Goal: Task Accomplishment & Management: Manage account settings

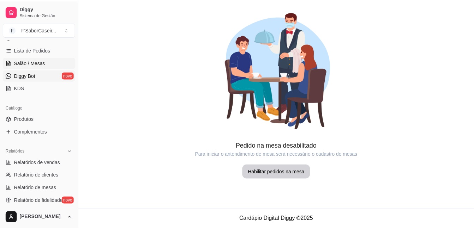
scroll to position [114, 0]
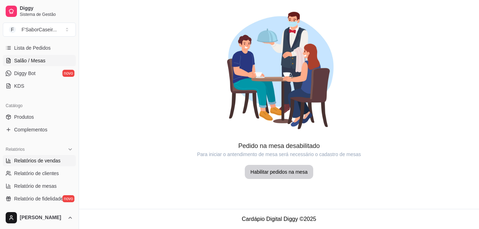
click at [33, 158] on span "Relatórios de vendas" at bounding box center [37, 160] width 47 height 7
select select "ALL"
select select "0"
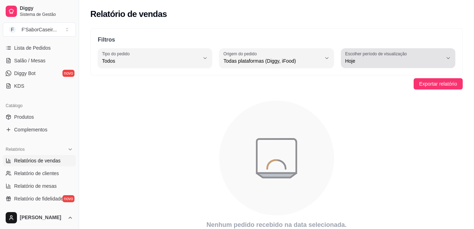
click at [448, 57] on icon "button" at bounding box center [448, 58] width 6 height 6
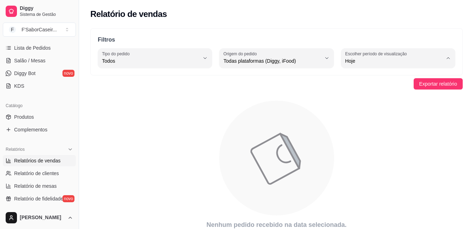
click at [369, 127] on span "30 dias" at bounding box center [394, 124] width 92 height 7
type input "30"
select select "30"
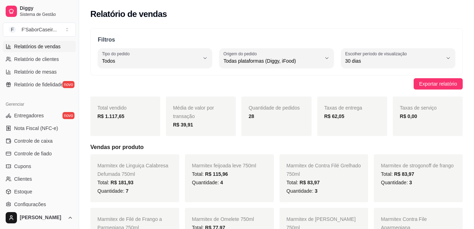
scroll to position [229, 0]
click at [22, 115] on span "Entregadores" at bounding box center [29, 115] width 30 height 7
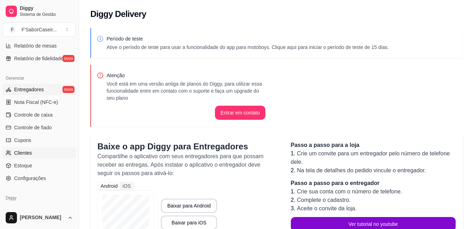
scroll to position [255, 0]
click at [24, 154] on span "Clientes" at bounding box center [23, 152] width 18 height 7
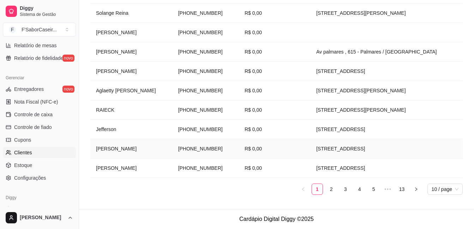
scroll to position [181, 0]
click at [28, 177] on span "Configurações" at bounding box center [30, 178] width 32 height 7
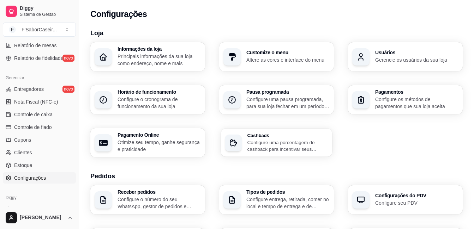
click at [276, 153] on div "Cashback Configure uma porcentagem de cashback para incentivar seus clientes a …" at bounding box center [276, 143] width 111 height 28
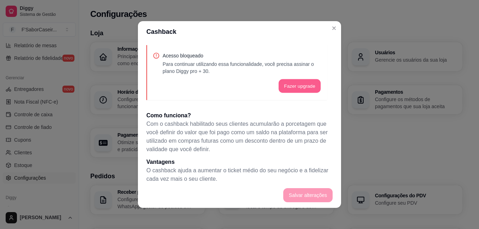
click at [291, 85] on button "Fazer upgrade" at bounding box center [300, 86] width 42 height 14
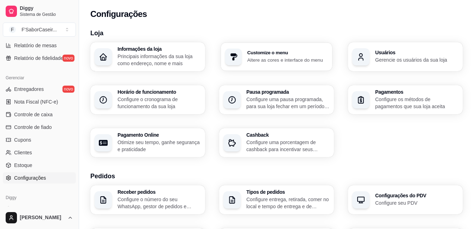
click at [275, 53] on h3 "Customize o menu" at bounding box center [287, 52] width 81 height 5
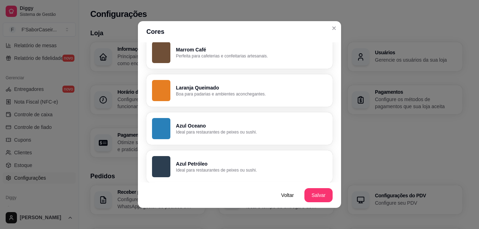
scroll to position [262, 0]
click at [214, 97] on button "Laranja Queimado Boa para padarias e ambientes aconchegantes." at bounding box center [239, 89] width 181 height 31
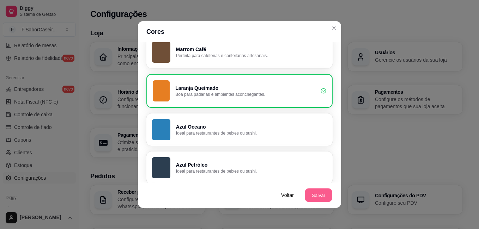
click at [322, 197] on button "Salvar" at bounding box center [319, 196] width 28 height 14
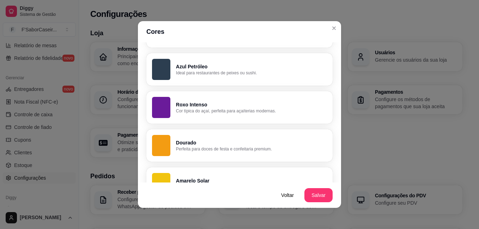
scroll to position [352, 0]
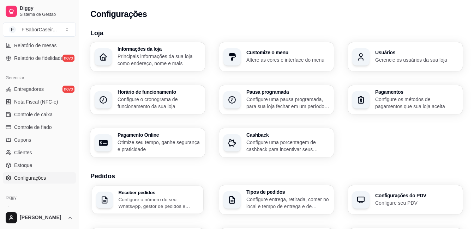
click at [152, 206] on p "Configure o número do seu WhatsApp, gestor de pedidos e outros" at bounding box center [159, 203] width 81 height 14
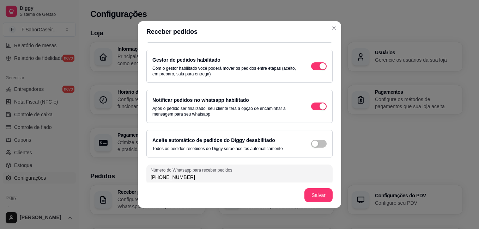
scroll to position [35, 0]
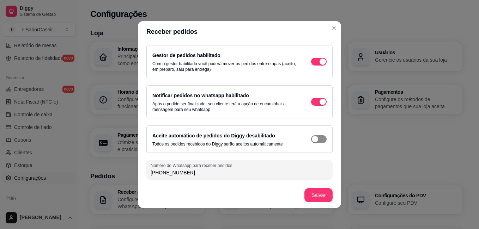
click at [315, 28] on span "button" at bounding box center [319, 24] width 16 height 8
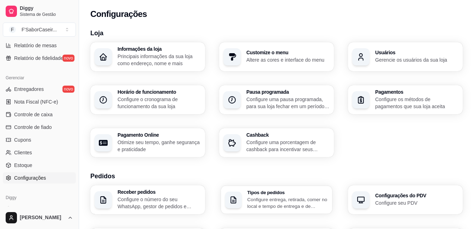
click at [289, 196] on p "Configure entrega, retirada, comer no local e tempo de entrega e de retirada" at bounding box center [287, 203] width 81 height 14
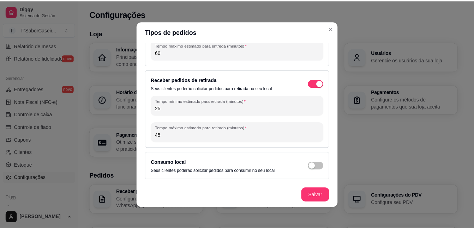
scroll to position [1, 0]
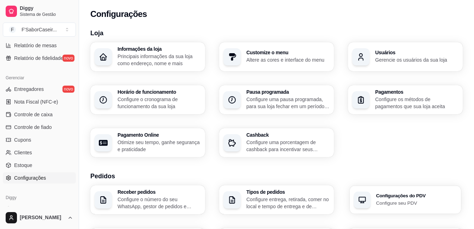
click at [406, 207] on div "Configurações do PDV Configure seu PDV" at bounding box center [405, 200] width 111 height 28
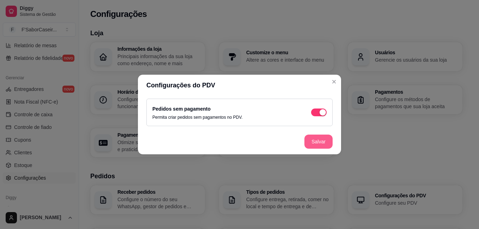
drag, startPoint x: 341, startPoint y: 140, endPoint x: 324, endPoint y: 141, distance: 16.7
click at [324, 141] on footer "Salvar" at bounding box center [239, 141] width 203 height 25
click at [324, 141] on button "Salvar" at bounding box center [319, 142] width 28 height 14
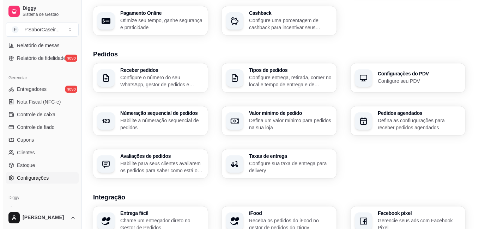
scroll to position [122, 0]
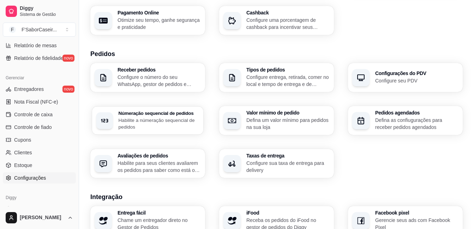
click at [156, 127] on p "Habilite a númeração sequencial de pedidos" at bounding box center [159, 124] width 81 height 14
click at [372, 121] on div "Pedidos agendados Defina as confiugurações para receber pedidos agendados" at bounding box center [405, 121] width 111 height 28
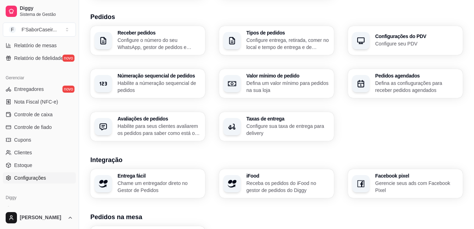
scroll to position [160, 0]
click at [177, 133] on p "Habilite para seus clientes avaliarem os pedidos para saber como está o feedbac…" at bounding box center [159, 129] width 81 height 14
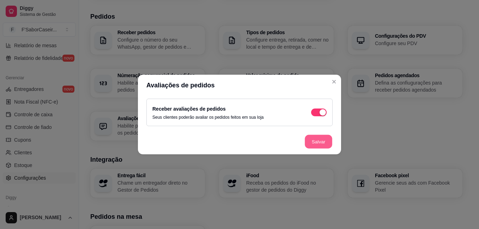
click at [320, 145] on button "Salvar" at bounding box center [319, 142] width 28 height 14
click at [320, 145] on footer "Salvar" at bounding box center [239, 141] width 203 height 25
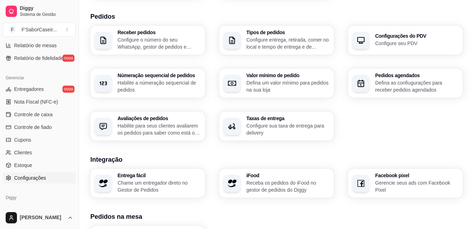
click at [372, 141] on div "Loja Informações da loja Principais informações da sua loja como endereço, nome…" at bounding box center [276, 88] width 372 height 441
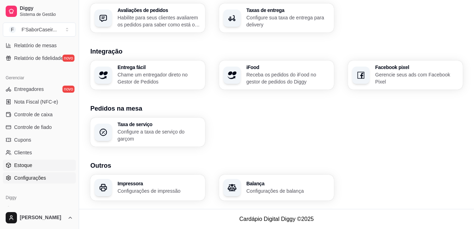
scroll to position [278, 0]
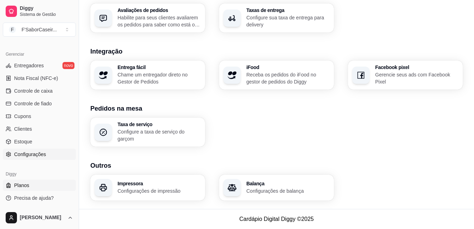
click at [17, 184] on span "Planos" at bounding box center [21, 185] width 15 height 7
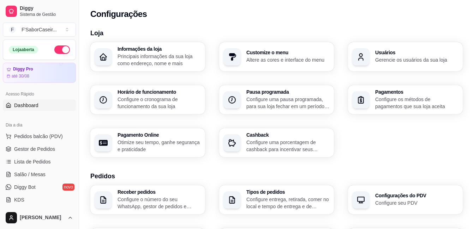
click at [13, 104] on link "Dashboard" at bounding box center [39, 105] width 73 height 11
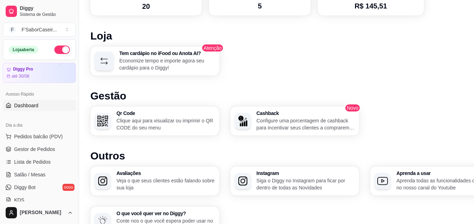
scroll to position [365, 0]
click at [264, 118] on p "Configure uma porcentagem de cashback para incentivar seus clientes a comprarem…" at bounding box center [304, 124] width 95 height 14
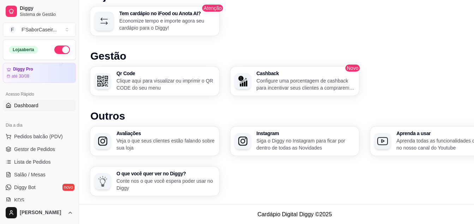
click at [186, 145] on p "Veja o que seus clientes estão falando sobre sua loja" at bounding box center [165, 144] width 98 height 14
click at [146, 147] on p "Veja o que seus clientes estão falando sobre sua loja" at bounding box center [165, 144] width 98 height 14
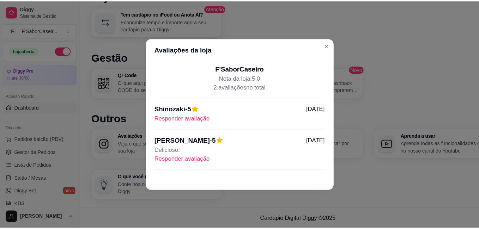
scroll to position [399, 0]
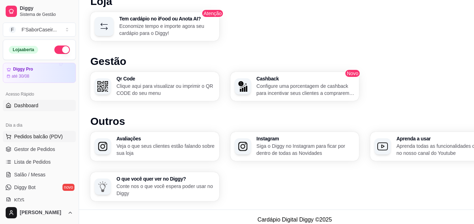
click at [47, 137] on span "Pedidos balcão (PDV)" at bounding box center [38, 136] width 49 height 7
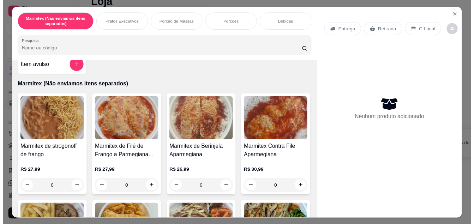
scroll to position [11, 0]
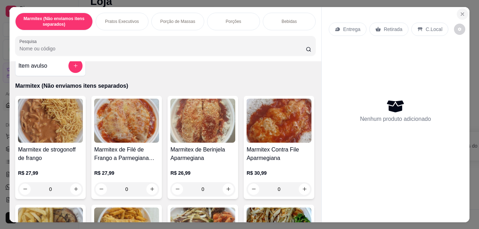
click at [463, 12] on button "Close" at bounding box center [462, 13] width 11 height 11
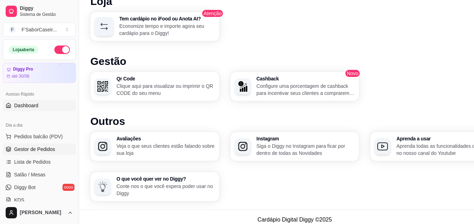
click at [24, 149] on span "Gestor de Pedidos" at bounding box center [34, 149] width 41 height 7
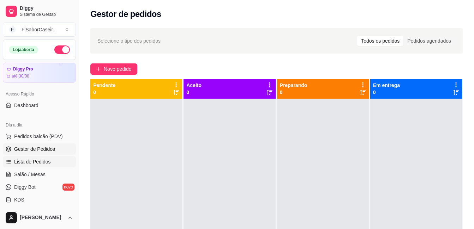
click at [21, 161] on span "Lista de Pedidos" at bounding box center [32, 161] width 37 height 7
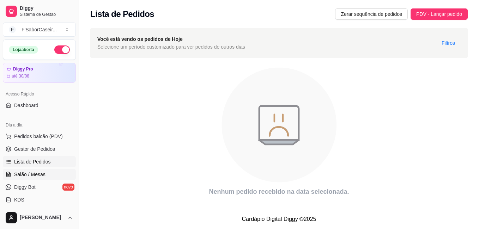
click at [18, 172] on span "Salão / Mesas" at bounding box center [29, 174] width 31 height 7
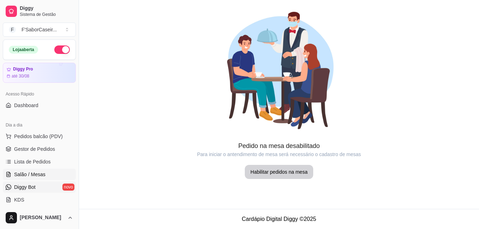
click at [17, 186] on span "Diggy Bot" at bounding box center [25, 187] width 22 height 7
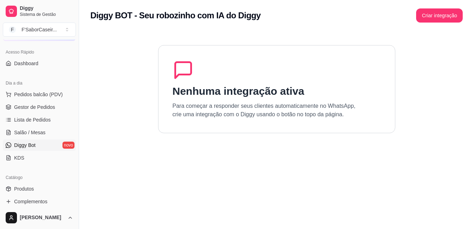
scroll to position [42, 0]
click at [24, 154] on link "KDS" at bounding box center [39, 157] width 73 height 11
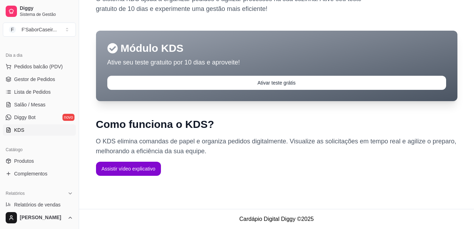
scroll to position [70, 0]
click at [38, 160] on link "Produtos" at bounding box center [39, 160] width 73 height 11
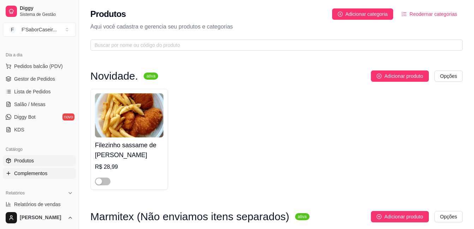
click at [39, 172] on span "Complementos" at bounding box center [30, 173] width 33 height 7
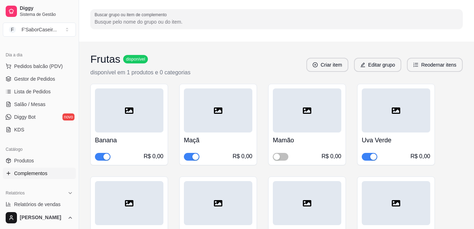
scroll to position [53, 0]
click at [105, 155] on div "button" at bounding box center [106, 156] width 6 height 6
click at [193, 153] on span "button" at bounding box center [192, 157] width 16 height 8
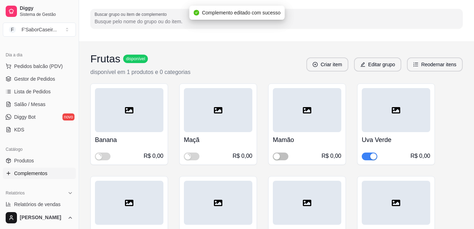
click at [369, 154] on button "button" at bounding box center [370, 157] width 16 height 8
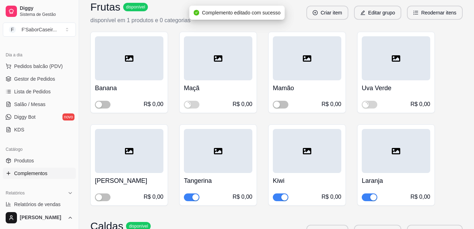
scroll to position [106, 0]
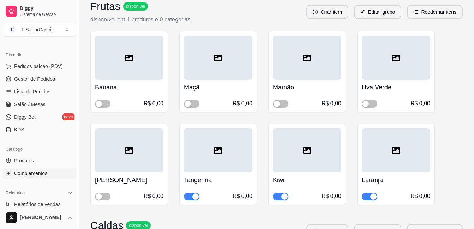
click at [194, 195] on div "button" at bounding box center [195, 197] width 6 height 6
click at [281, 196] on div "button" at bounding box center [284, 197] width 6 height 6
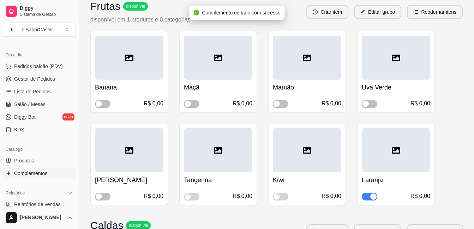
click at [370, 194] on button "button" at bounding box center [370, 197] width 16 height 8
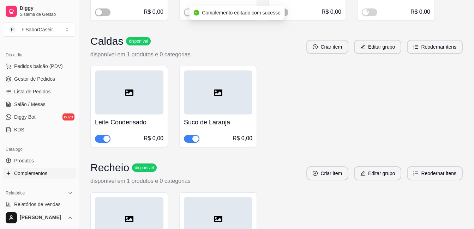
scroll to position [291, 0]
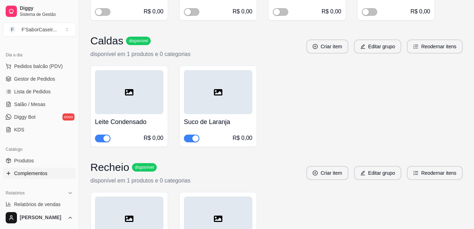
click at [106, 140] on div "button" at bounding box center [106, 138] width 6 height 6
click at [193, 137] on div "button" at bounding box center [195, 138] width 6 height 6
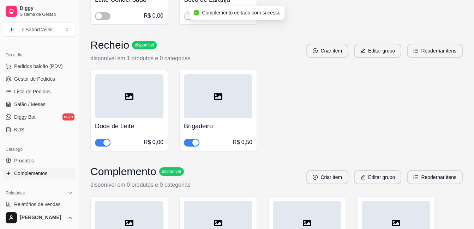
scroll to position [414, 0]
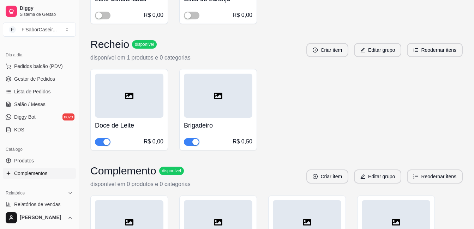
click at [102, 142] on button "button" at bounding box center [103, 142] width 16 height 8
click at [192, 142] on button "button" at bounding box center [192, 142] width 16 height 8
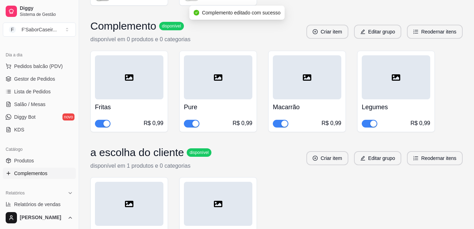
scroll to position [559, 0]
click at [194, 124] on div "button" at bounding box center [195, 123] width 6 height 6
click at [371, 123] on div "button" at bounding box center [373, 123] width 6 height 6
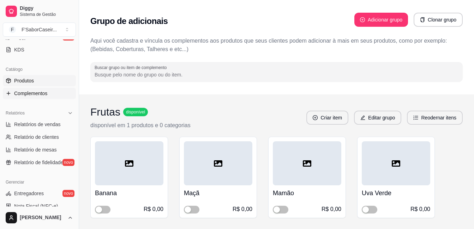
scroll to position [151, 0]
click at [33, 162] on span "Relatório de fidelidade" at bounding box center [38, 162] width 49 height 7
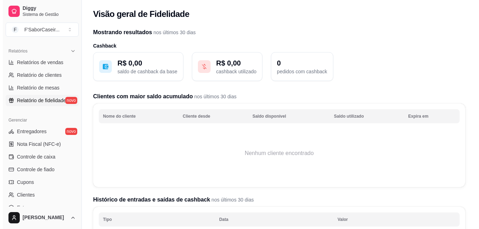
scroll to position [218, 0]
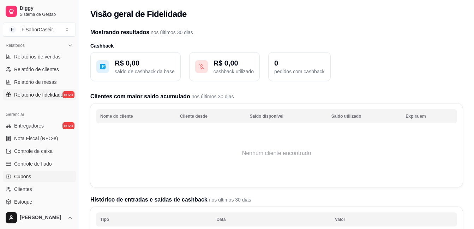
click at [27, 178] on span "Cupons" at bounding box center [22, 176] width 17 height 7
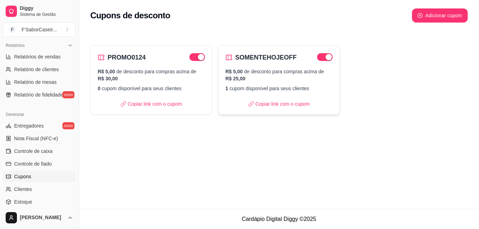
click at [269, 100] on div "SOMENTEHOJEOFF R$ 5,00 de desconto para compras acima de R$ 25,00 1 cupom dispo…" at bounding box center [279, 80] width 122 height 70
select select "FIXED_VALUE"
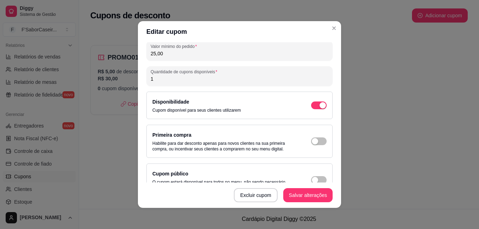
scroll to position [106, 0]
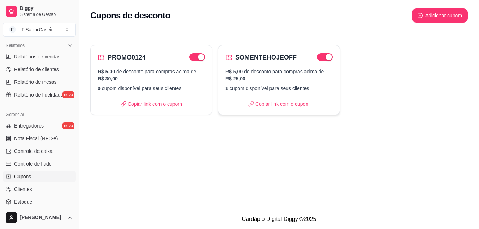
click at [266, 103] on p "Copiar link com o cupom" at bounding box center [278, 104] width 61 height 7
